Goal: Navigation & Orientation: Find specific page/section

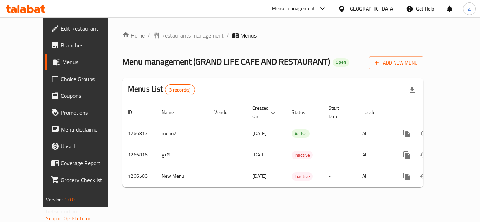
click at [174, 39] on span "Restaurants management" at bounding box center [192, 35] width 63 height 8
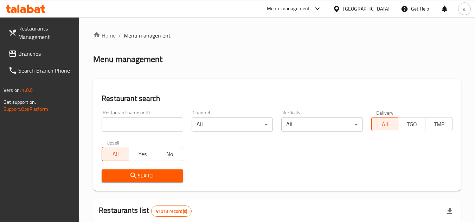
click at [146, 121] on input "search" at bounding box center [142, 125] width 81 height 14
paste input "687302"
type input "687302"
click at [157, 174] on span "Search" at bounding box center [142, 176] width 70 height 9
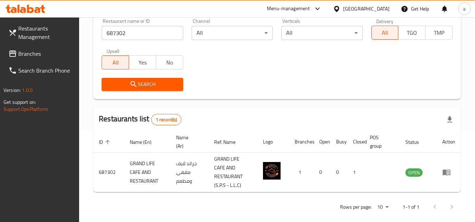
scroll to position [100, 0]
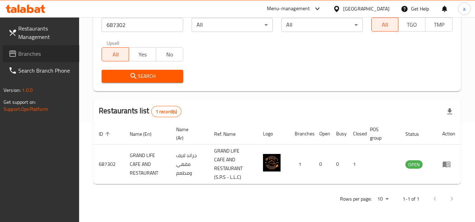
click at [38, 50] on span "Branches" at bounding box center [46, 54] width 56 height 8
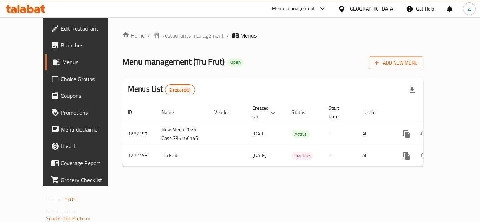
click at [162, 33] on span "Restaurants management" at bounding box center [192, 35] width 63 height 8
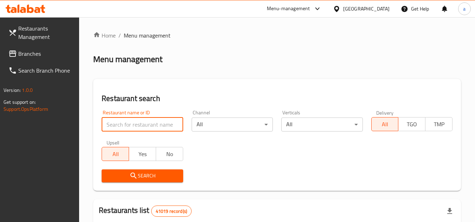
click at [135, 127] on input "search" at bounding box center [142, 125] width 81 height 14
paste input "690294"
type input "690294"
click at [141, 179] on span "Search" at bounding box center [142, 176] width 70 height 9
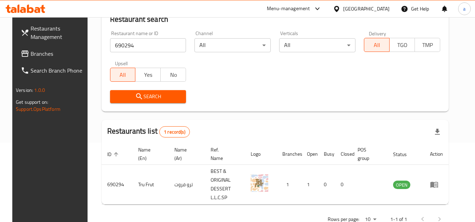
scroll to position [85, 0]
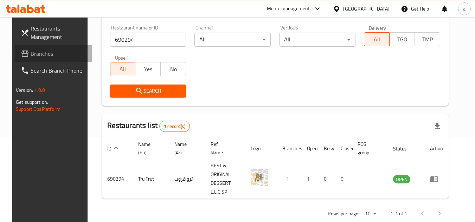
click at [46, 52] on span "Branches" at bounding box center [59, 54] width 56 height 8
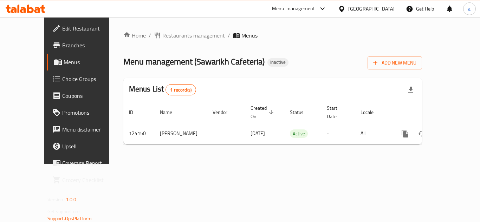
click at [179, 36] on span "Restaurants management" at bounding box center [193, 35] width 63 height 8
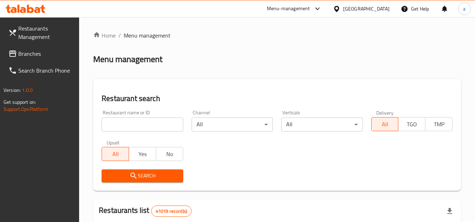
click at [157, 123] on input "search" at bounding box center [142, 125] width 81 height 14
paste input "608484"
type input "608484"
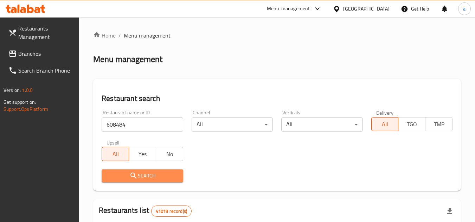
click at [167, 176] on span "Search" at bounding box center [142, 176] width 70 height 9
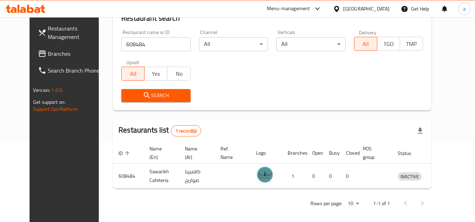
scroll to position [85, 0]
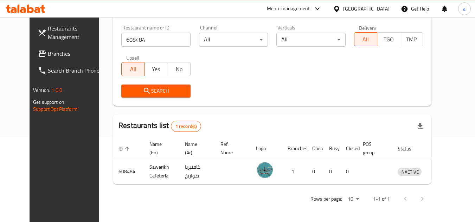
click at [382, 7] on div "[GEOGRAPHIC_DATA]" at bounding box center [366, 9] width 46 height 8
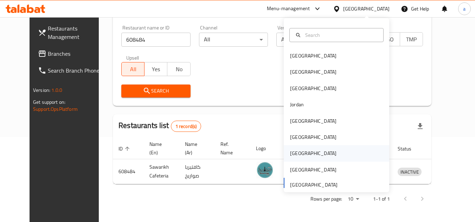
click at [350, 155] on div "[GEOGRAPHIC_DATA]" at bounding box center [336, 153] width 105 height 16
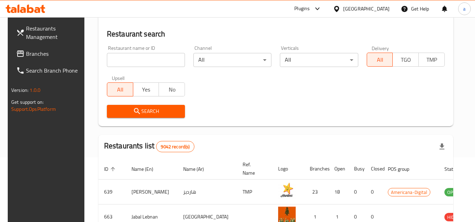
scroll to position [85, 0]
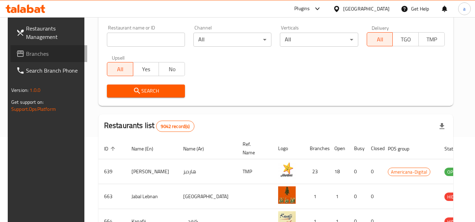
click at [38, 56] on span "Branches" at bounding box center [54, 54] width 56 height 8
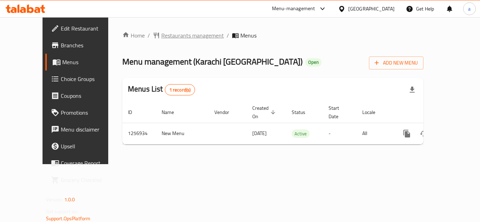
click at [174, 35] on span "Restaurants management" at bounding box center [192, 35] width 63 height 8
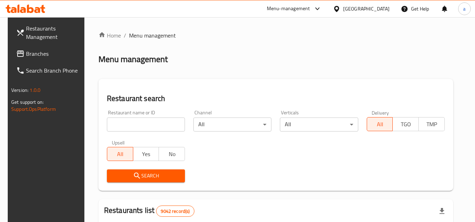
click at [153, 125] on input "search" at bounding box center [146, 125] width 78 height 14
paste input "683200"
type input "683200"
click at [169, 176] on span "Search" at bounding box center [145, 176] width 67 height 9
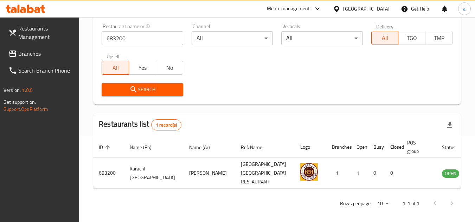
scroll to position [91, 0]
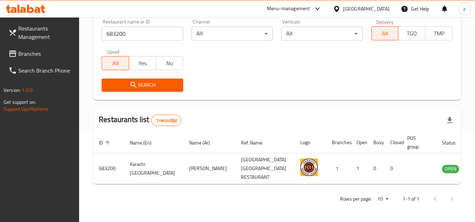
click at [339, 9] on icon at bounding box center [336, 9] width 5 height 6
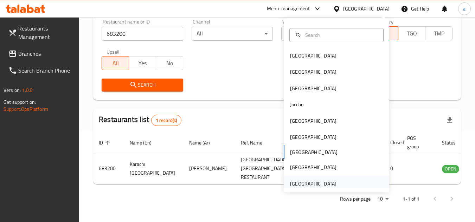
click at [353, 182] on div "[GEOGRAPHIC_DATA]" at bounding box center [336, 184] width 105 height 16
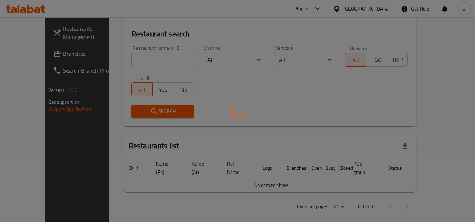
scroll to position [91, 0]
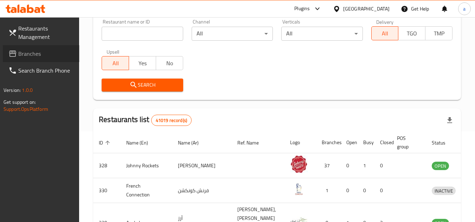
click at [38, 57] on span "Branches" at bounding box center [46, 54] width 56 height 8
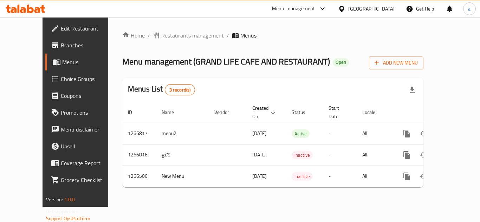
click at [172, 38] on span "Restaurants management" at bounding box center [192, 35] width 63 height 8
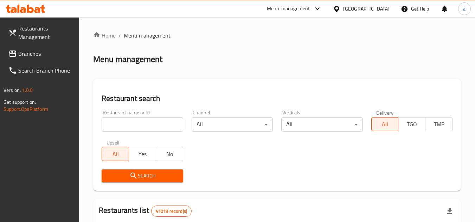
click at [149, 126] on input "search" at bounding box center [142, 125] width 81 height 14
paste input "687302"
type input "687302"
click at [162, 173] on span "Search" at bounding box center [142, 176] width 70 height 9
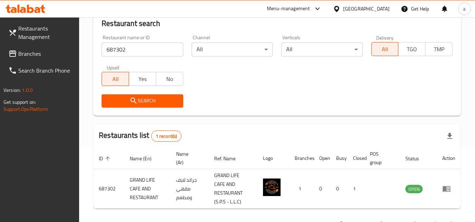
scroll to position [100, 0]
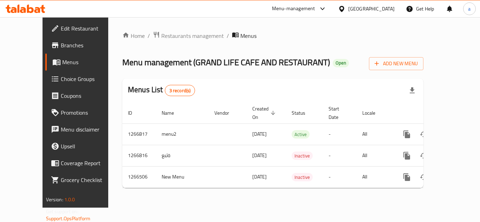
click at [50, 50] on link "Branches" at bounding box center [83, 45] width 77 height 17
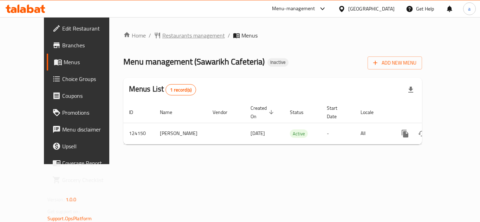
click at [168, 33] on span "Restaurants management" at bounding box center [193, 35] width 63 height 8
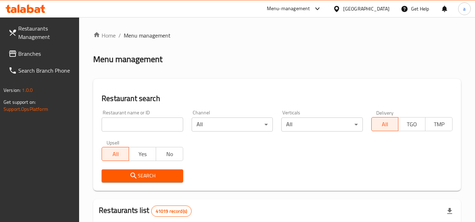
click at [147, 129] on input "search" at bounding box center [142, 125] width 81 height 14
paste input "608484"
type input "608484"
click at [154, 177] on span "Search" at bounding box center [142, 176] width 70 height 9
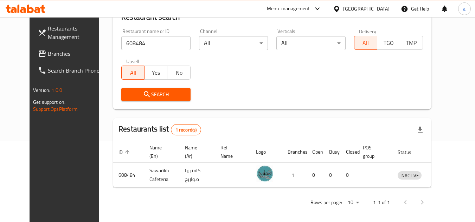
scroll to position [85, 0]
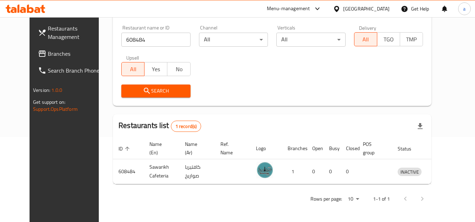
click at [359, 8] on div "[GEOGRAPHIC_DATA]" at bounding box center [366, 9] width 46 height 8
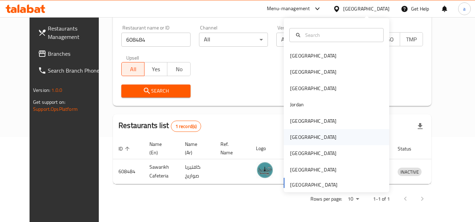
click at [331, 137] on div "[GEOGRAPHIC_DATA]" at bounding box center [336, 137] width 105 height 16
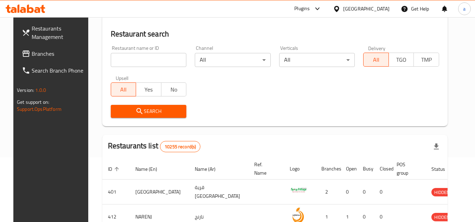
scroll to position [85, 0]
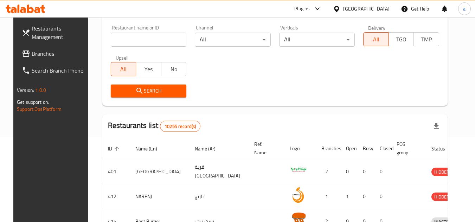
click at [35, 53] on span "Branches" at bounding box center [60, 54] width 56 height 8
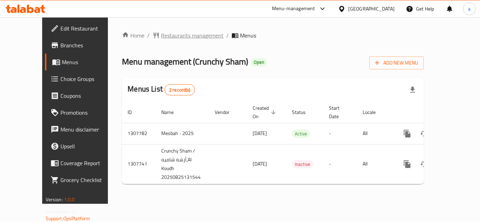
click at [182, 33] on span "Restaurants management" at bounding box center [192, 35] width 63 height 8
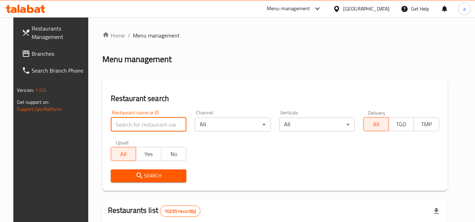
click at [148, 124] on input "search" at bounding box center [149, 125] width 76 height 14
paste input "704621"
type input "704621"
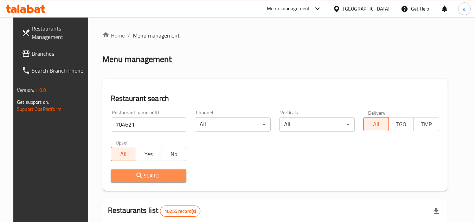
click at [163, 173] on span "Search" at bounding box center [148, 176] width 65 height 9
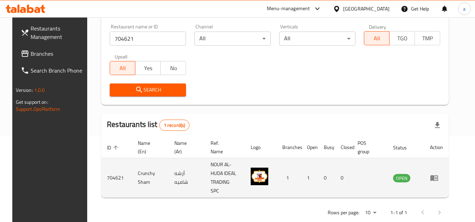
scroll to position [91, 0]
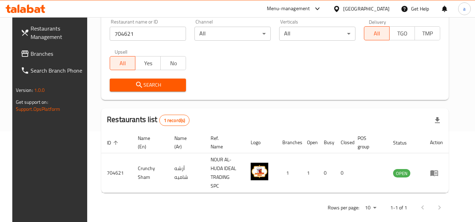
drag, startPoint x: 374, startPoint y: 9, endPoint x: 374, endPoint y: 15, distance: 6.7
click at [343, 9] on div at bounding box center [338, 9] width 10 height 8
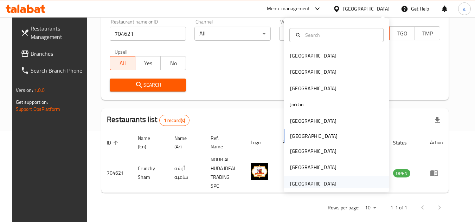
click at [351, 186] on div "[GEOGRAPHIC_DATA]" at bounding box center [336, 184] width 105 height 16
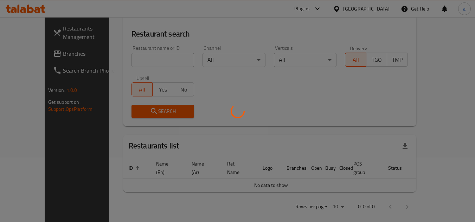
scroll to position [91, 0]
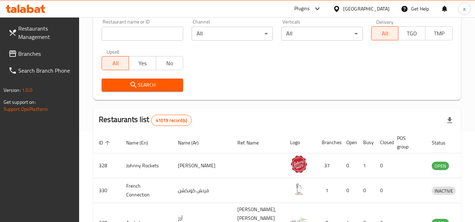
click at [21, 51] on span "Branches" at bounding box center [46, 54] width 56 height 8
